Goal: Find contact information: Find contact information

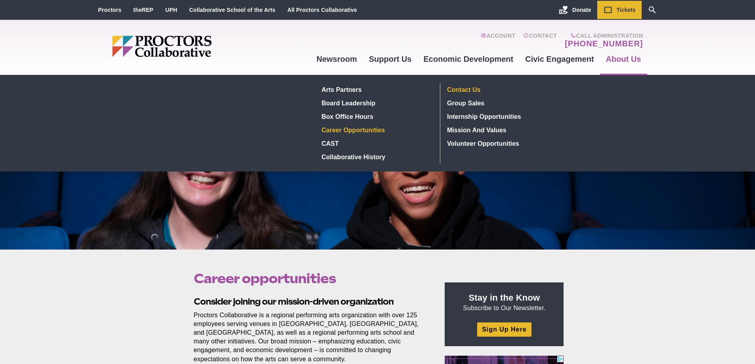
click at [460, 90] on link "Contact Us" at bounding box center [502, 89] width 116 height 13
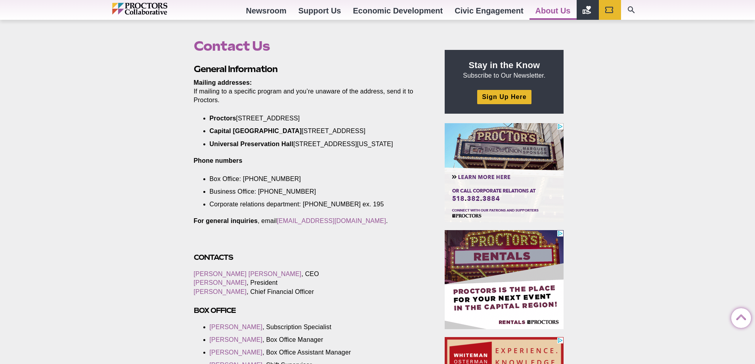
scroll to position [252, 0]
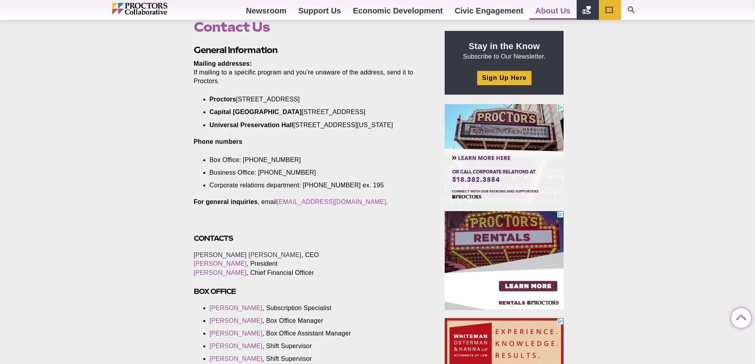
click at [218, 258] on link "[PERSON_NAME] [PERSON_NAME]" at bounding box center [248, 255] width 108 height 7
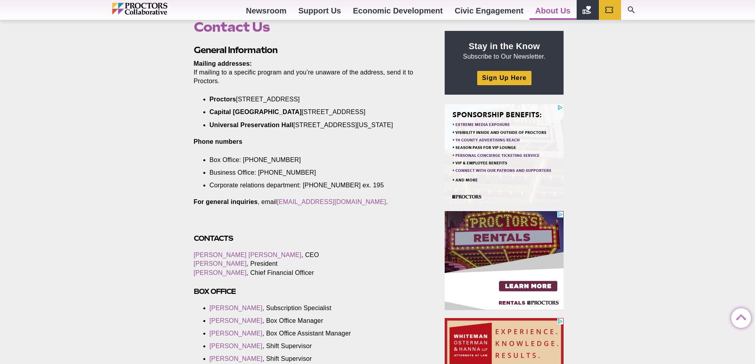
drag, startPoint x: 367, startPoint y: 210, endPoint x: 261, endPoint y: 211, distance: 106.2
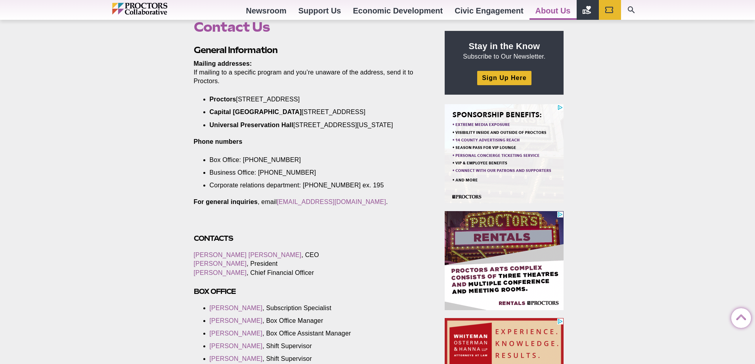
click at [261, 206] on p "For general inquiries , email [EMAIL_ADDRESS][DOMAIN_NAME] ." at bounding box center [310, 202] width 233 height 9
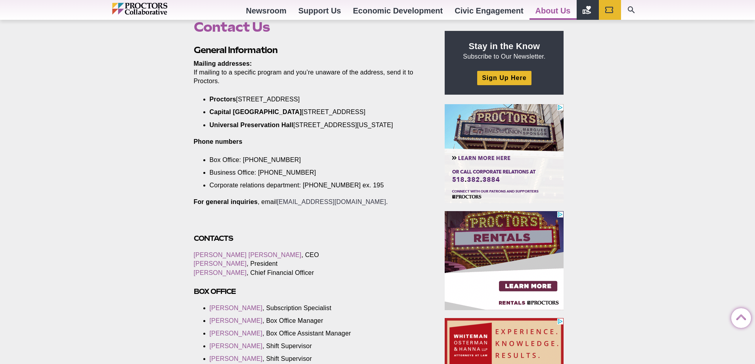
click at [294, 205] on link "[EMAIL_ADDRESS][DOMAIN_NAME]" at bounding box center [331, 202] width 109 height 7
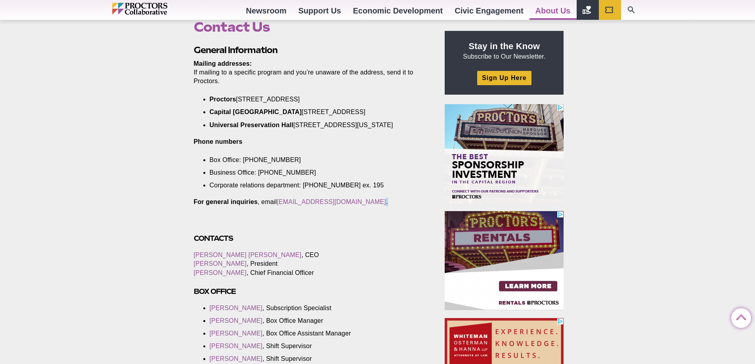
drag, startPoint x: 278, startPoint y: 211, endPoint x: 378, endPoint y: 213, distance: 100.3
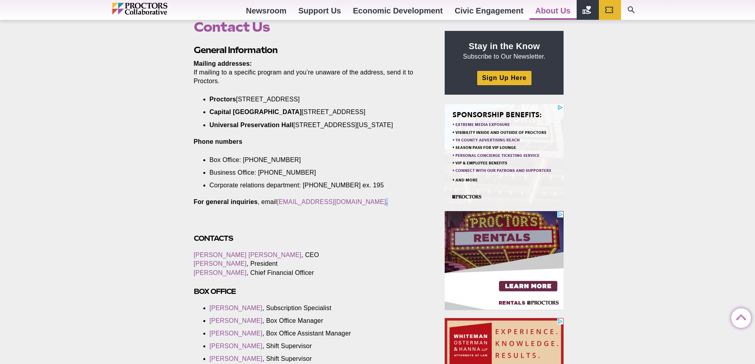
click at [378, 206] on p "For general inquiries , email [EMAIL_ADDRESS][DOMAIN_NAME] ." at bounding box center [310, 202] width 233 height 9
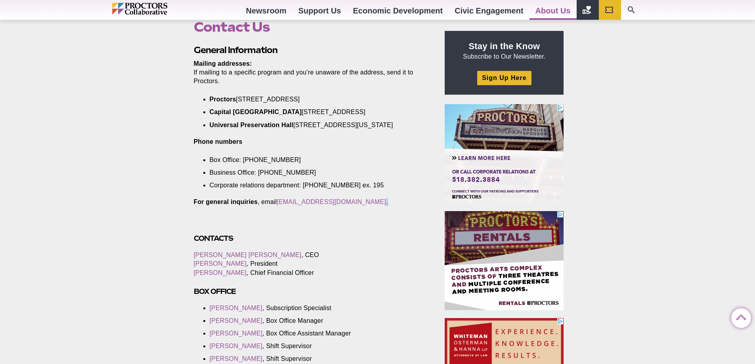
click at [378, 206] on p "For general inquiries , email [EMAIL_ADDRESS][DOMAIN_NAME] ." at bounding box center [310, 202] width 233 height 9
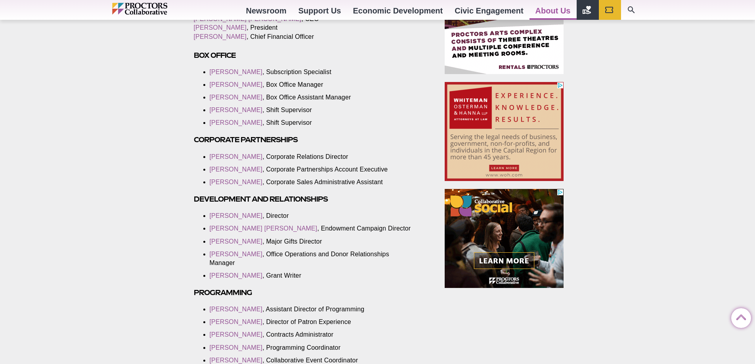
scroll to position [608, 0]
